Goal: Find specific page/section: Find specific page/section

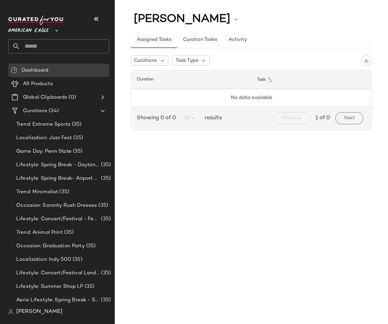
click at [43, 32] on span "American Eagle" at bounding box center [28, 29] width 41 height 12
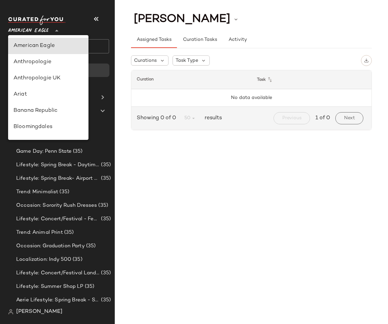
type input "**"
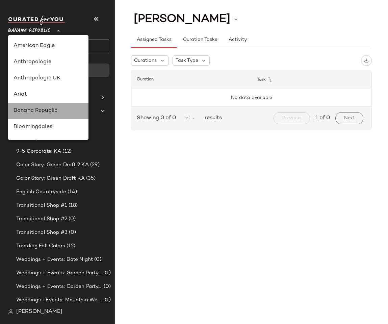
click at [50, 109] on div "Banana Republic" at bounding box center [49, 111] width 70 height 8
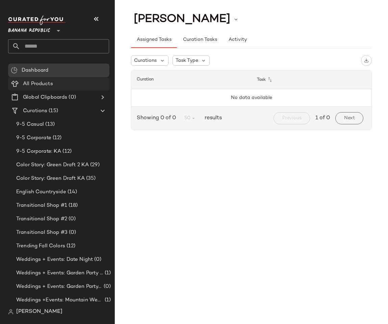
click at [55, 85] on div "All Products" at bounding box center [64, 84] width 86 height 8
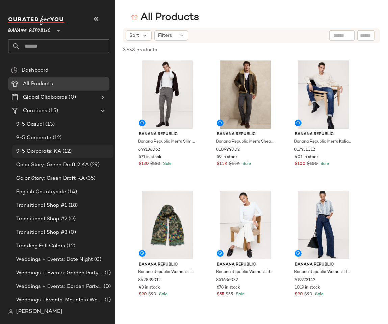
click at [45, 156] on div "9-5 Corporate: KA (12)" at bounding box center [62, 152] width 101 height 14
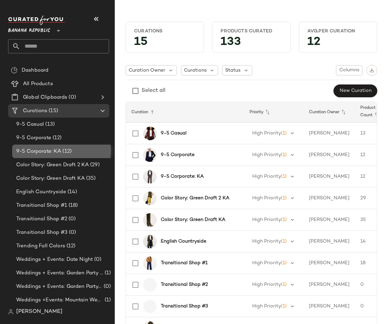
click at [47, 155] on div "9-5 Corporate: KA (12)" at bounding box center [62, 152] width 101 height 14
